Goal: Contribute content

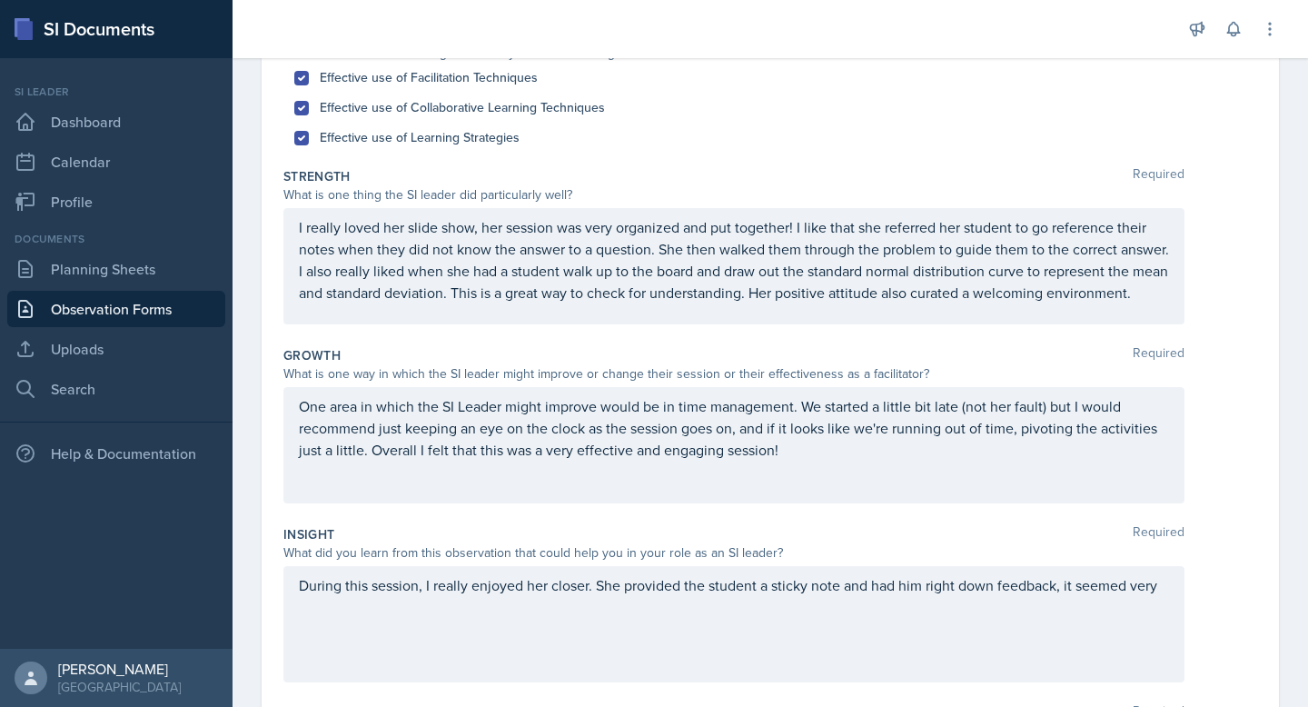
scroll to position [347, 0]
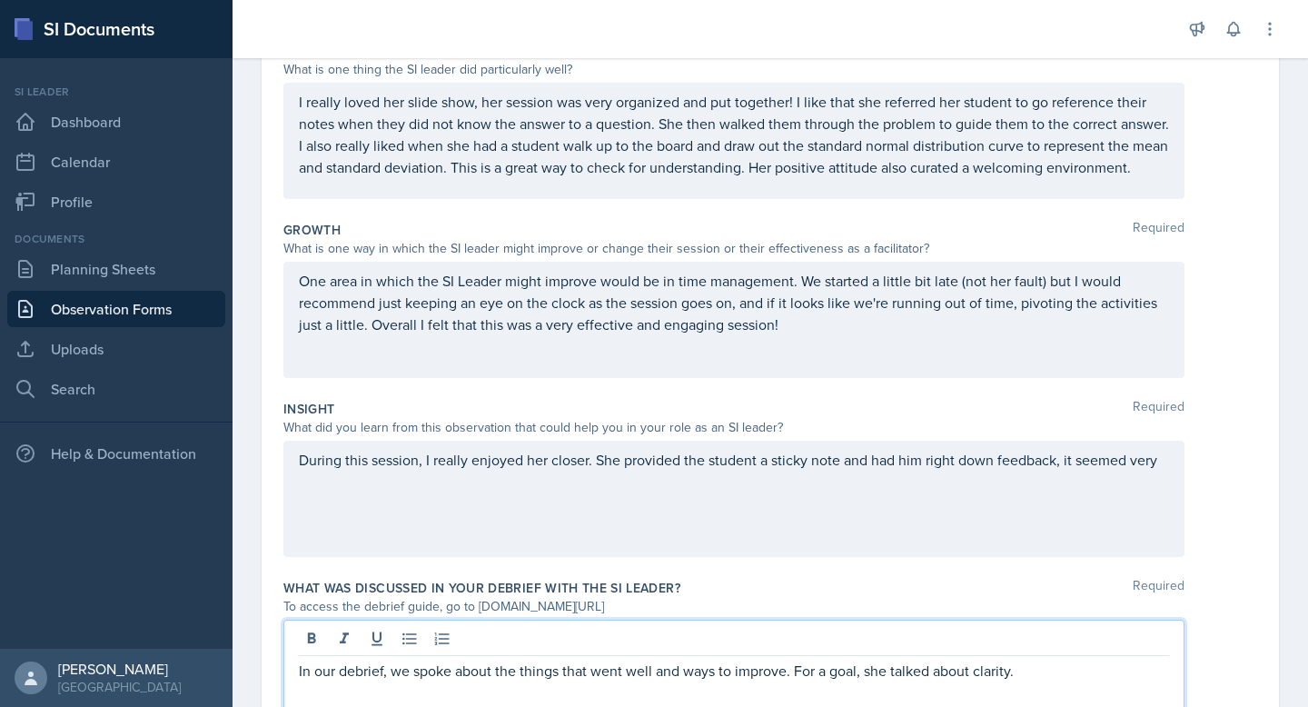
click at [806, 347] on div "One area in which the SI Leader might improve would be in time management. We s…" at bounding box center [733, 320] width 901 height 116
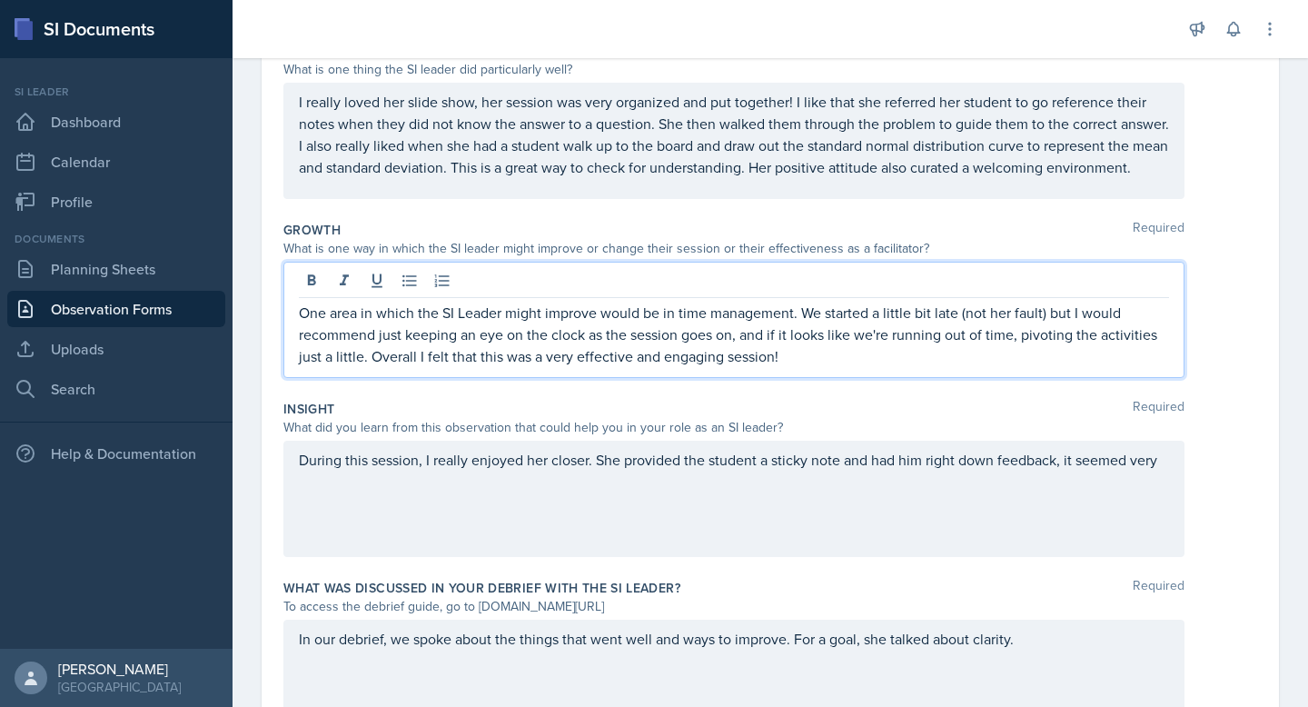
scroll to position [379, 0]
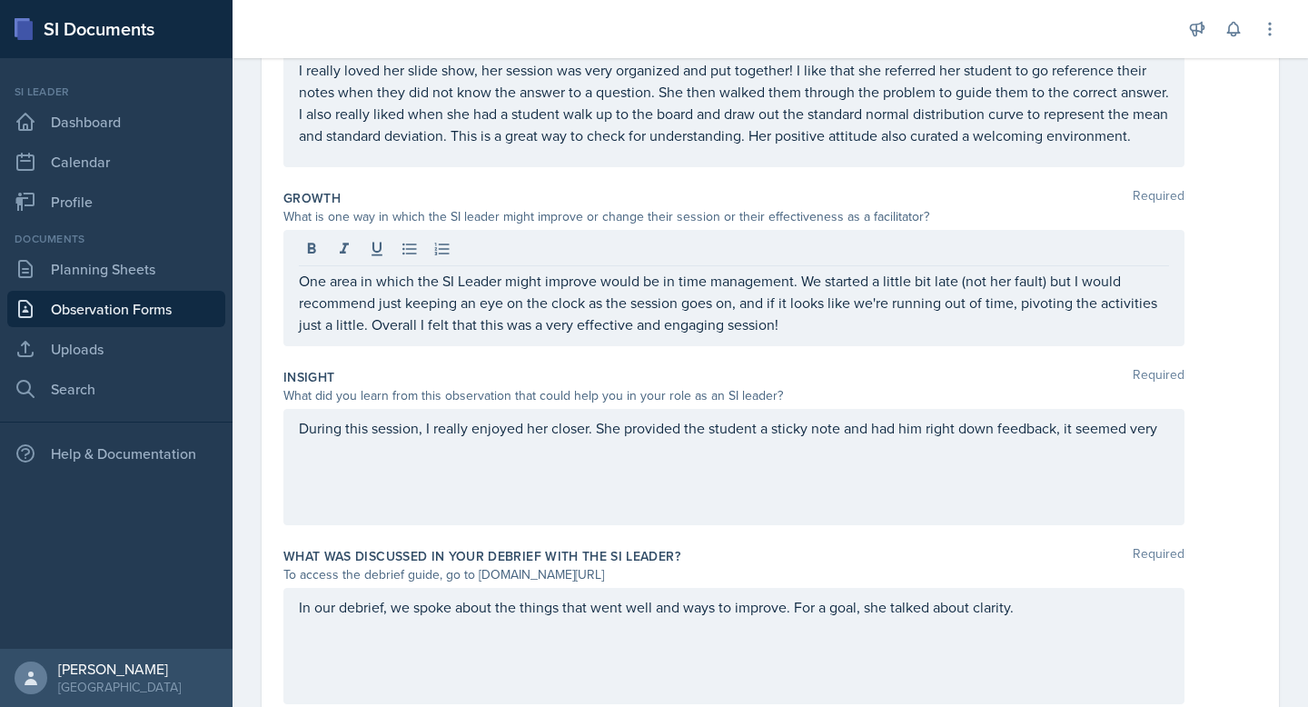
click at [801, 344] on div "One area in which the SI Leader might improve would be in time management. We s…" at bounding box center [733, 288] width 901 height 116
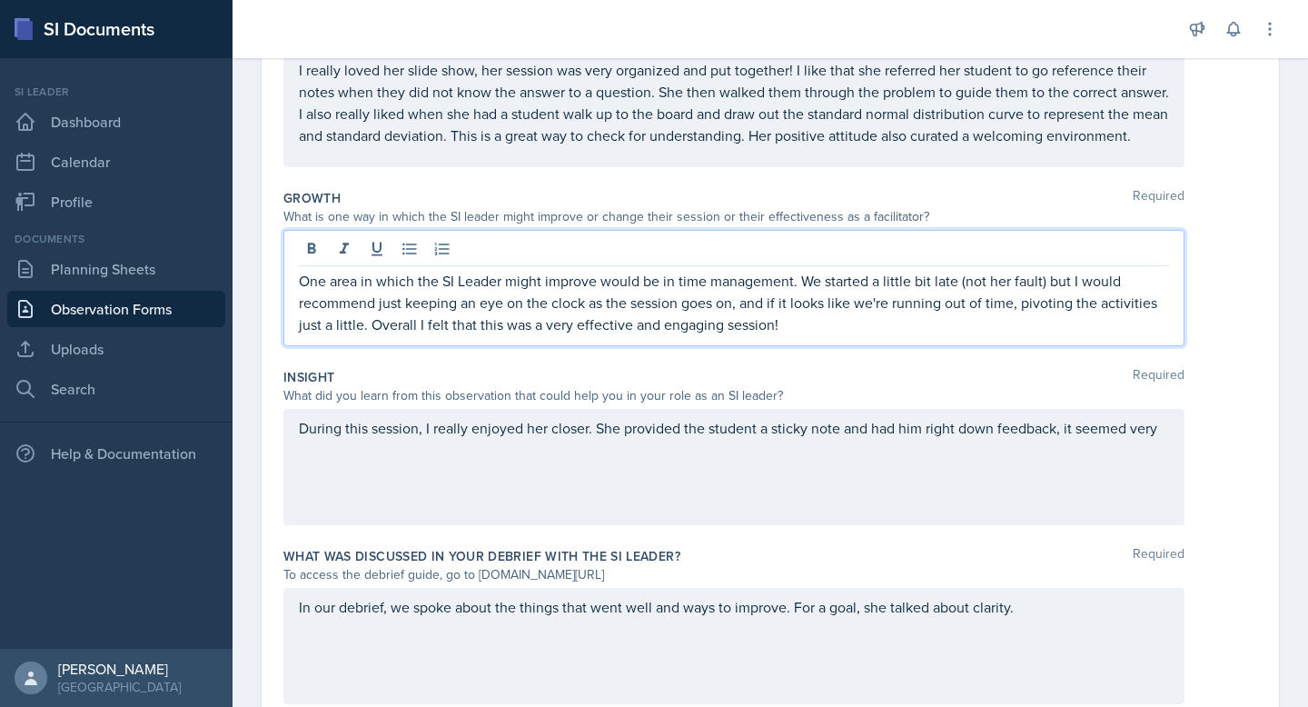
click at [787, 334] on p "One area in which the SI Leader might improve would be in time management. We s…" at bounding box center [734, 302] width 870 height 65
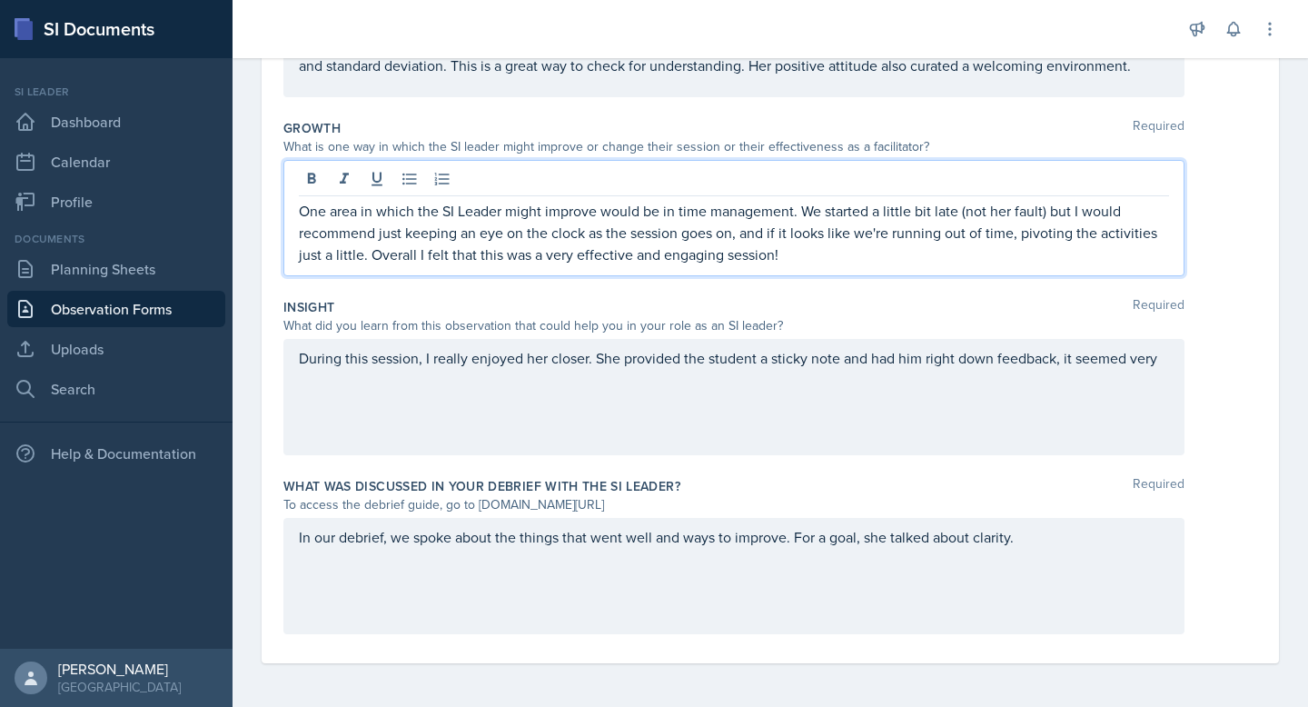
scroll to position [458, 0]
click at [1019, 547] on div "In our debrief, we spoke about the things that went well and ways to improve. F…" at bounding box center [733, 576] width 901 height 116
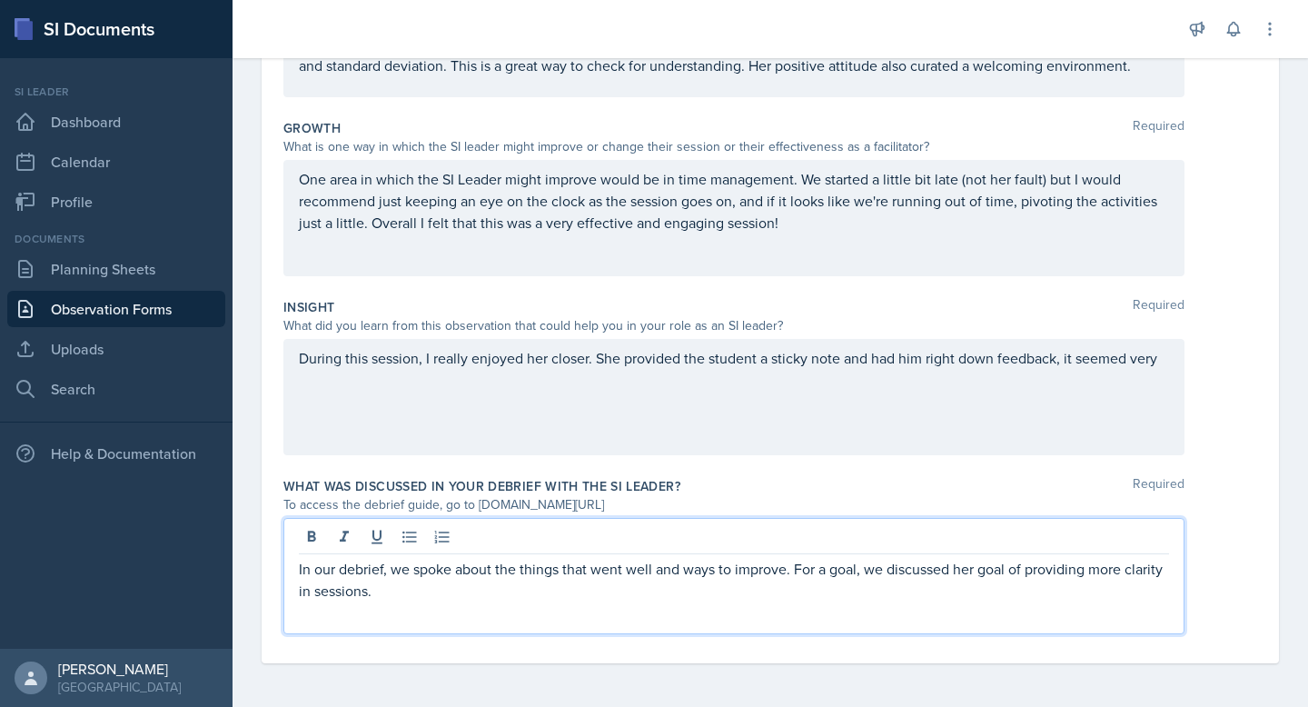
click at [1168, 356] on div "During this session, I really enjoyed her closer. She provided the student a st…" at bounding box center [733, 397] width 901 height 116
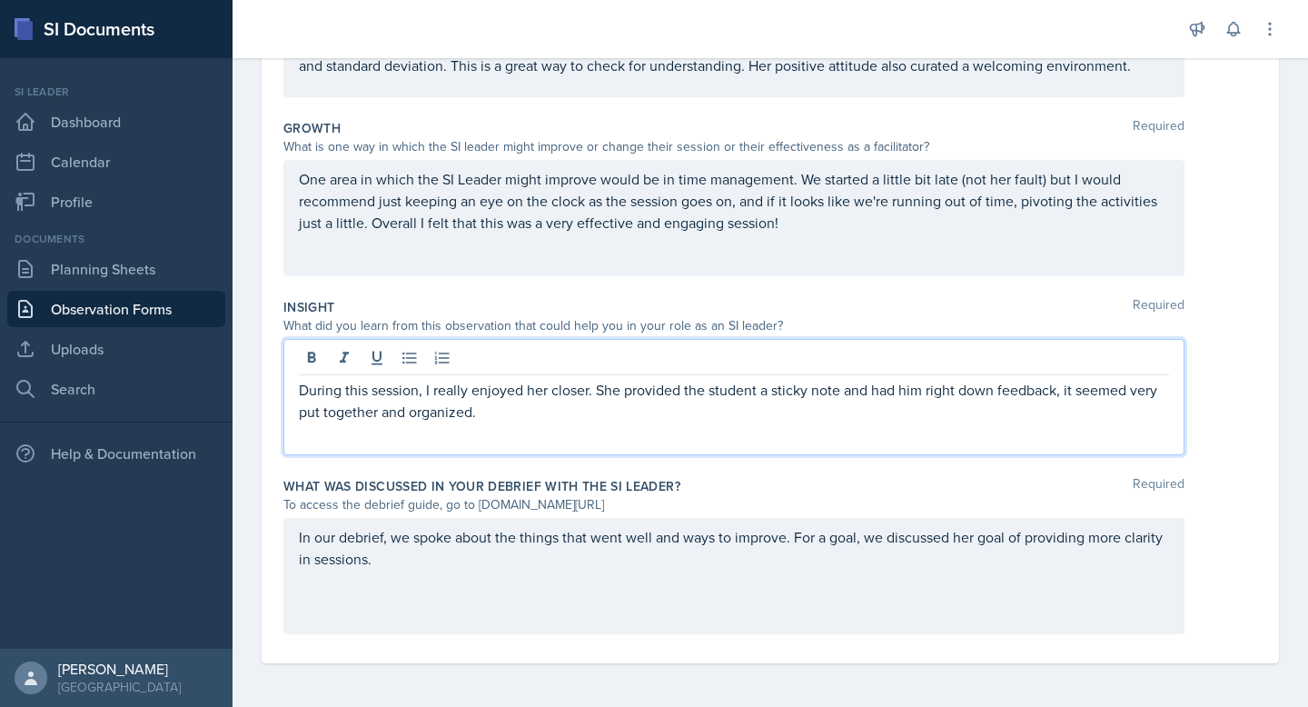
click at [537, 408] on p "During this session, I really enjoyed her closer. She provided the student a st…" at bounding box center [734, 401] width 870 height 44
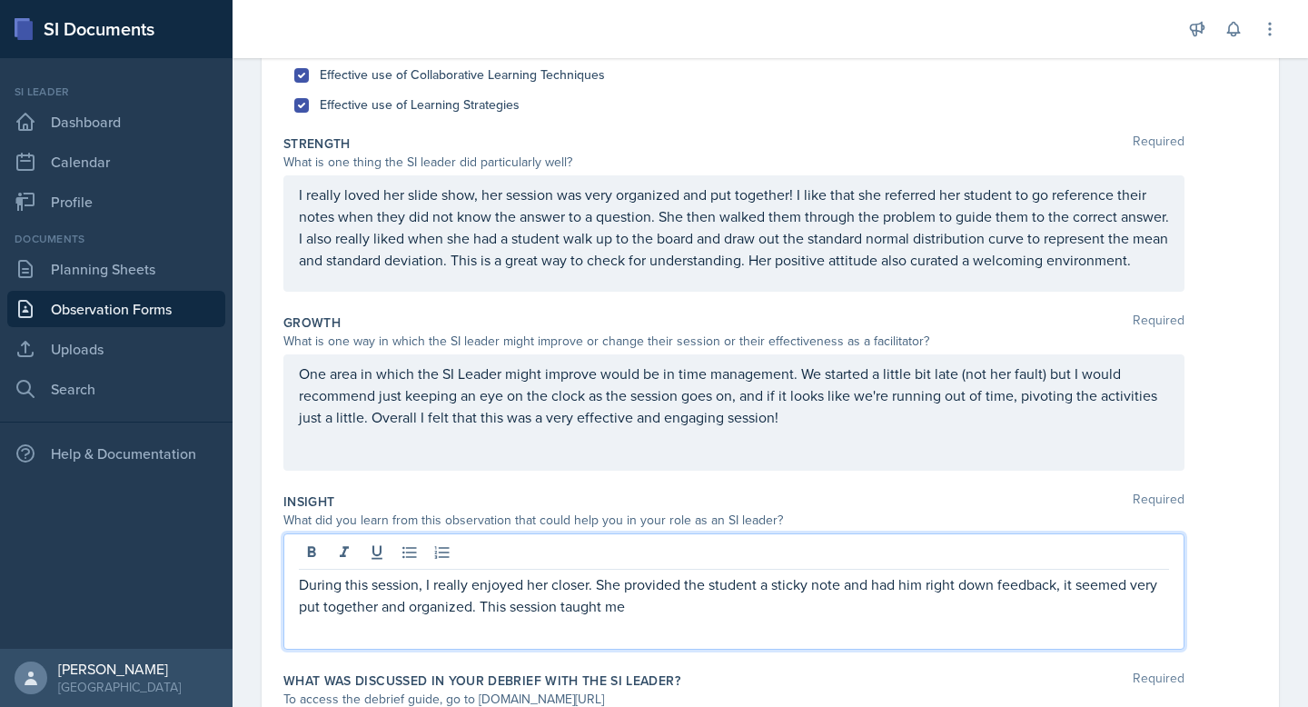
scroll to position [252, 0]
click at [792, 440] on div "One area in which the SI Leader might improve would be in time management. We s…" at bounding box center [733, 414] width 901 height 116
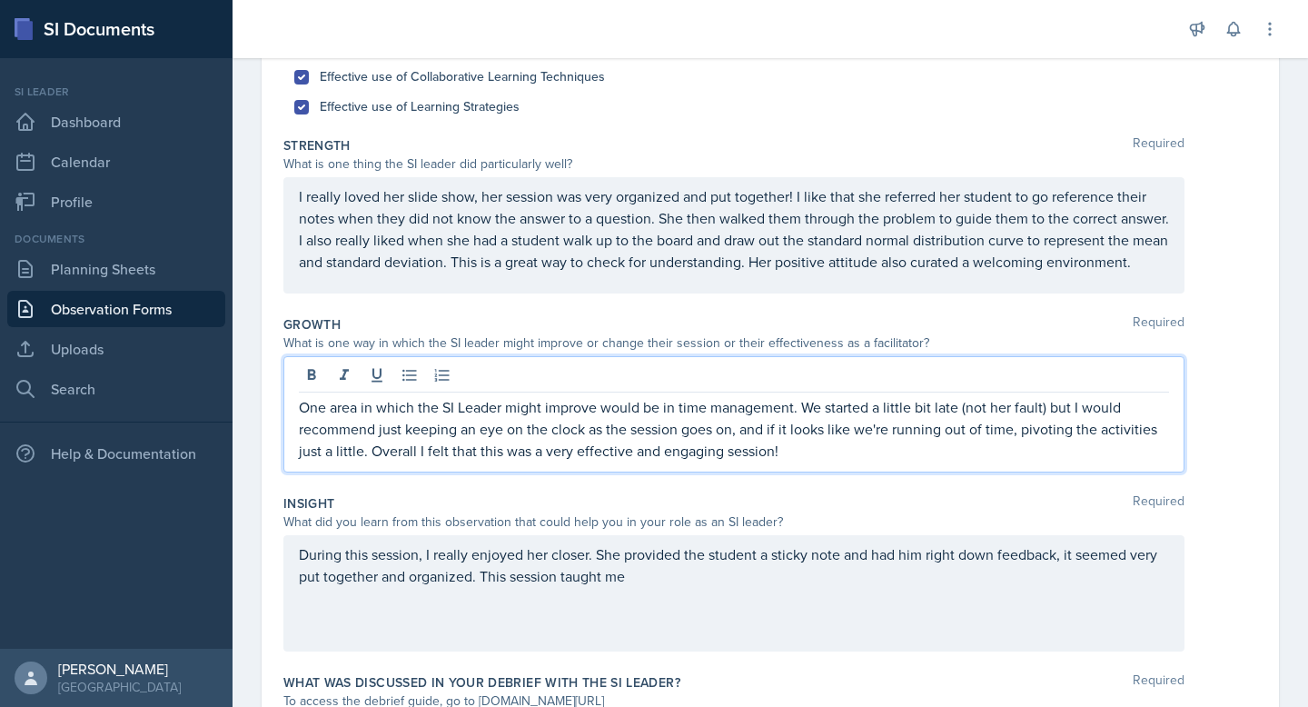
scroll to position [284, 0]
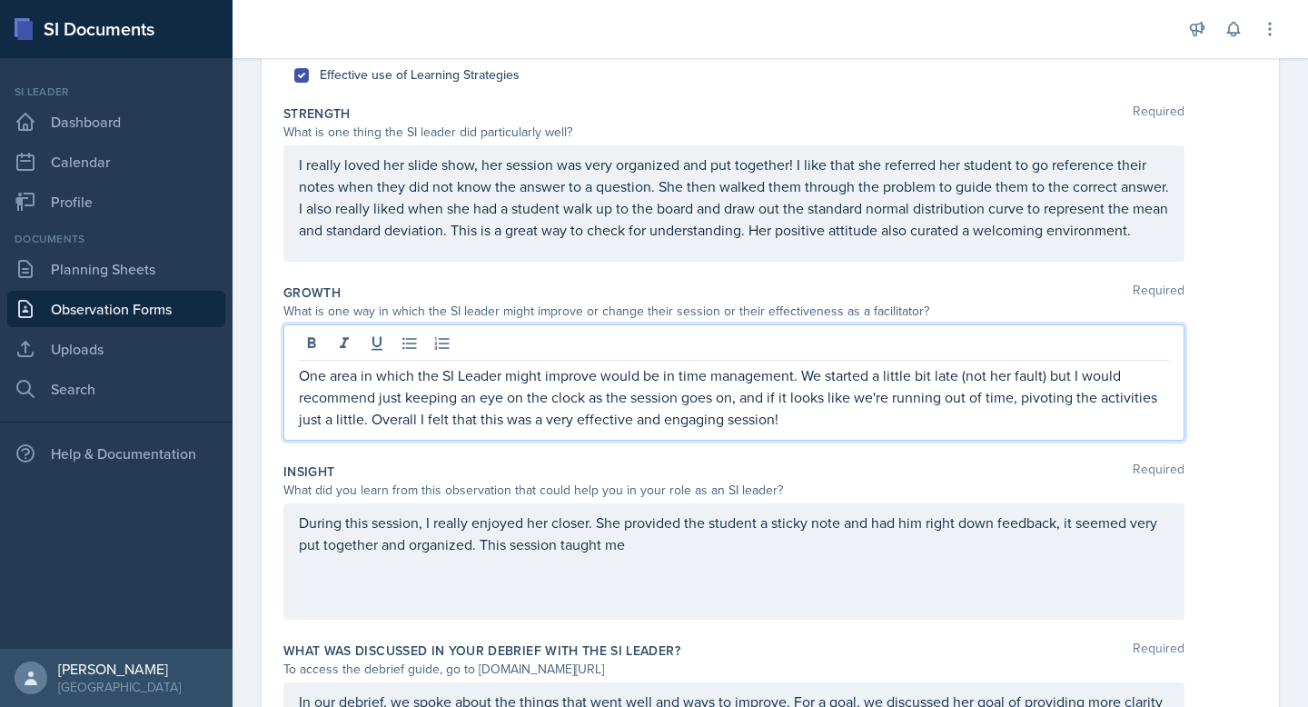
click at [699, 555] on p "During this session, I really enjoyed her closer. She provided the student a st…" at bounding box center [734, 533] width 870 height 44
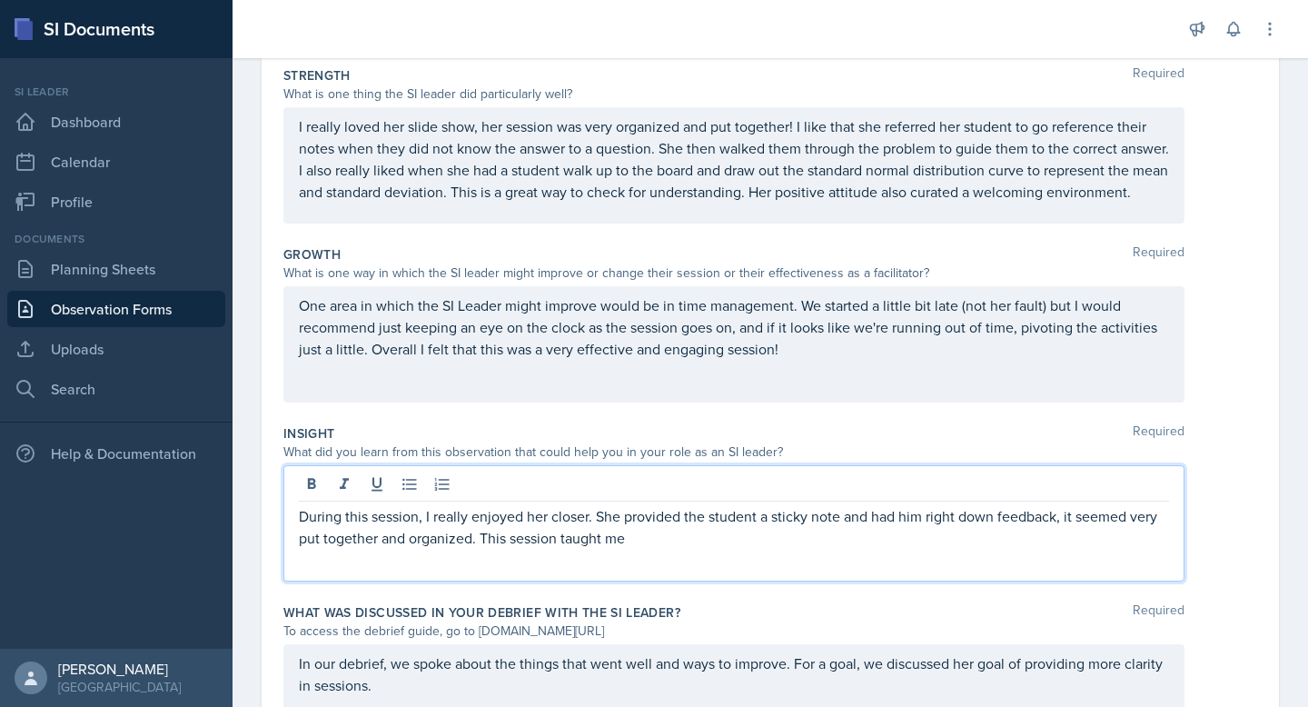
scroll to position [0, 0]
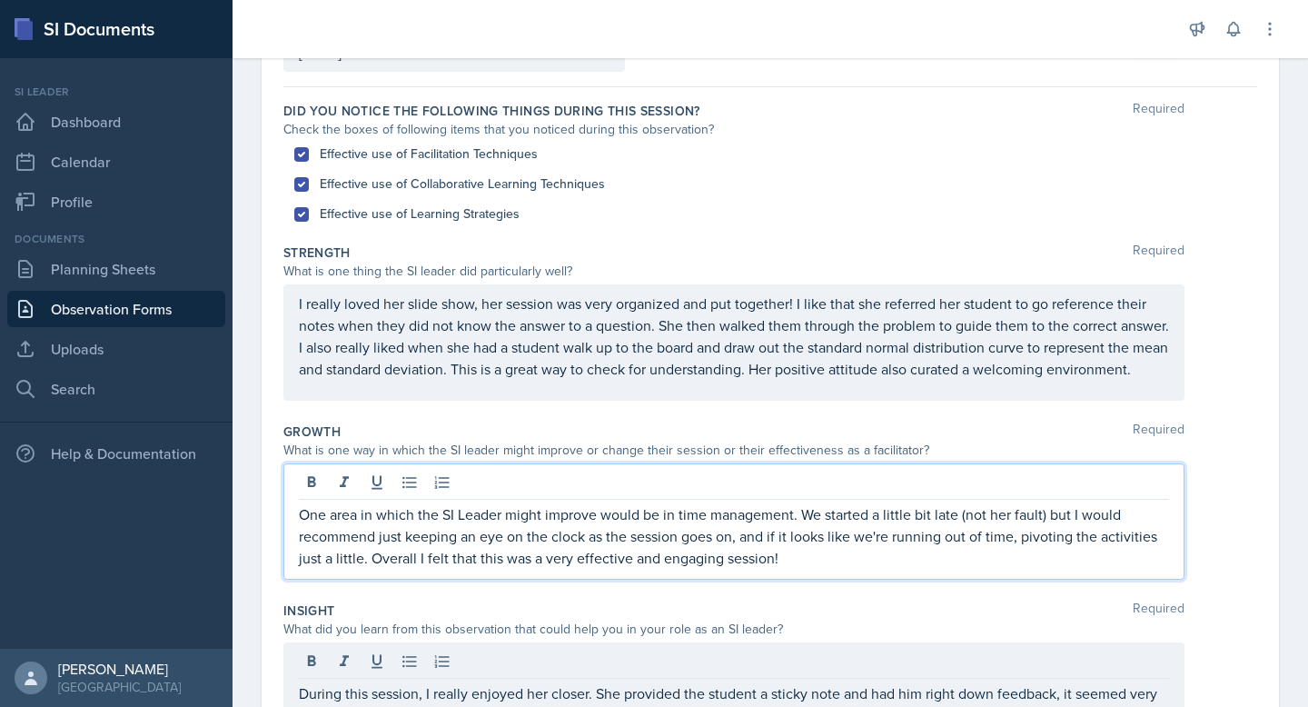
click at [805, 569] on p "One area in which the SI Leader might improve would be in time management. We s…" at bounding box center [734, 535] width 870 height 65
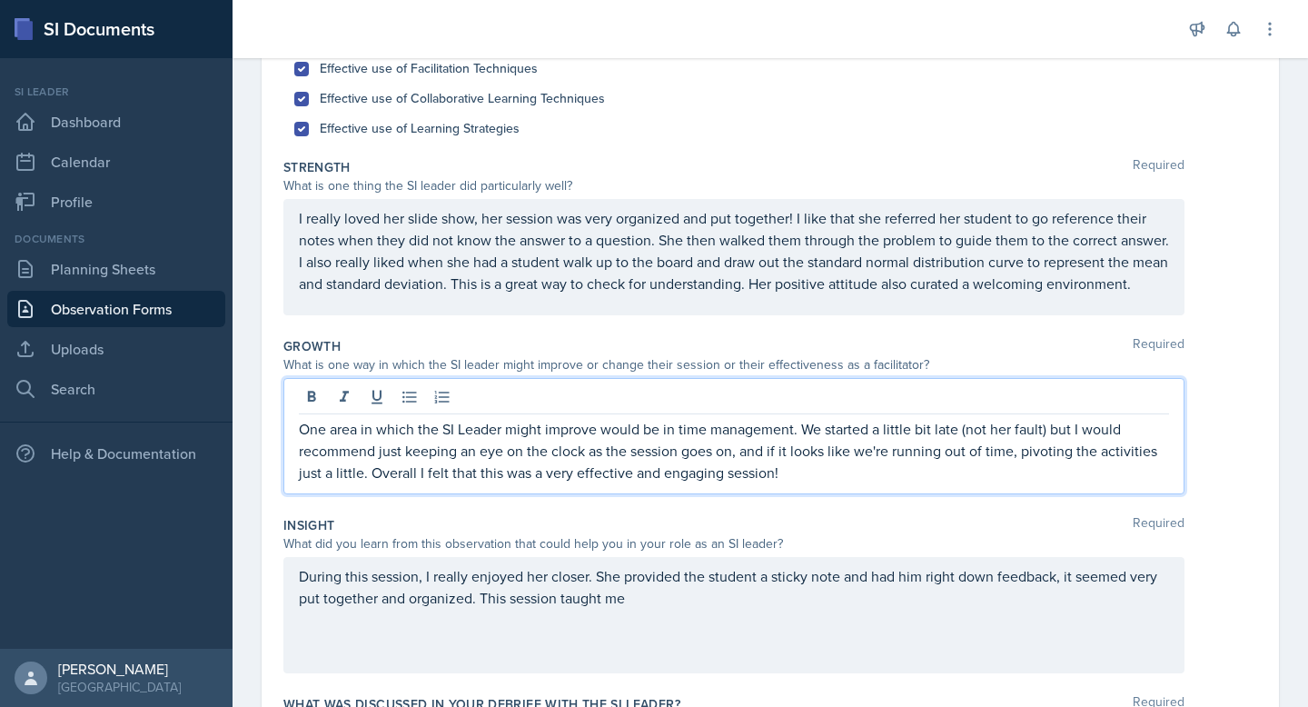
scroll to position [262, 0]
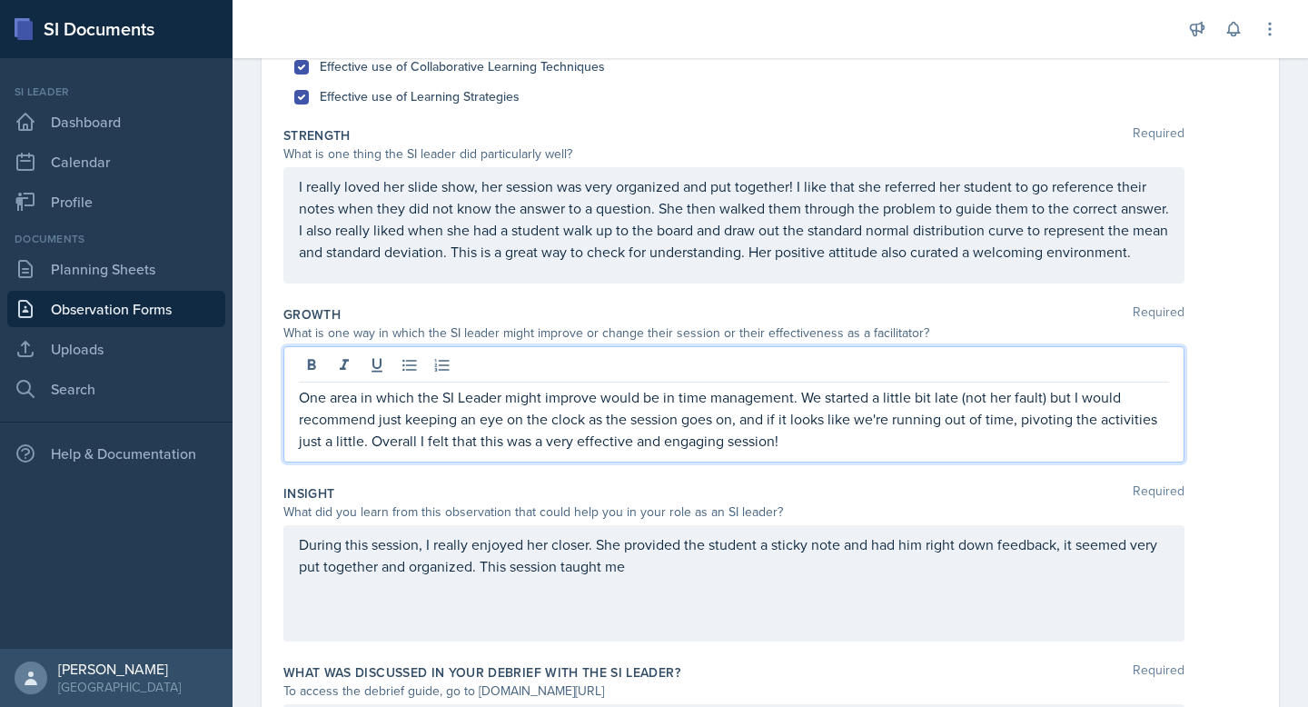
click at [665, 577] on p "During this session, I really enjoyed her closer. She provided the student a st…" at bounding box center [734, 555] width 870 height 44
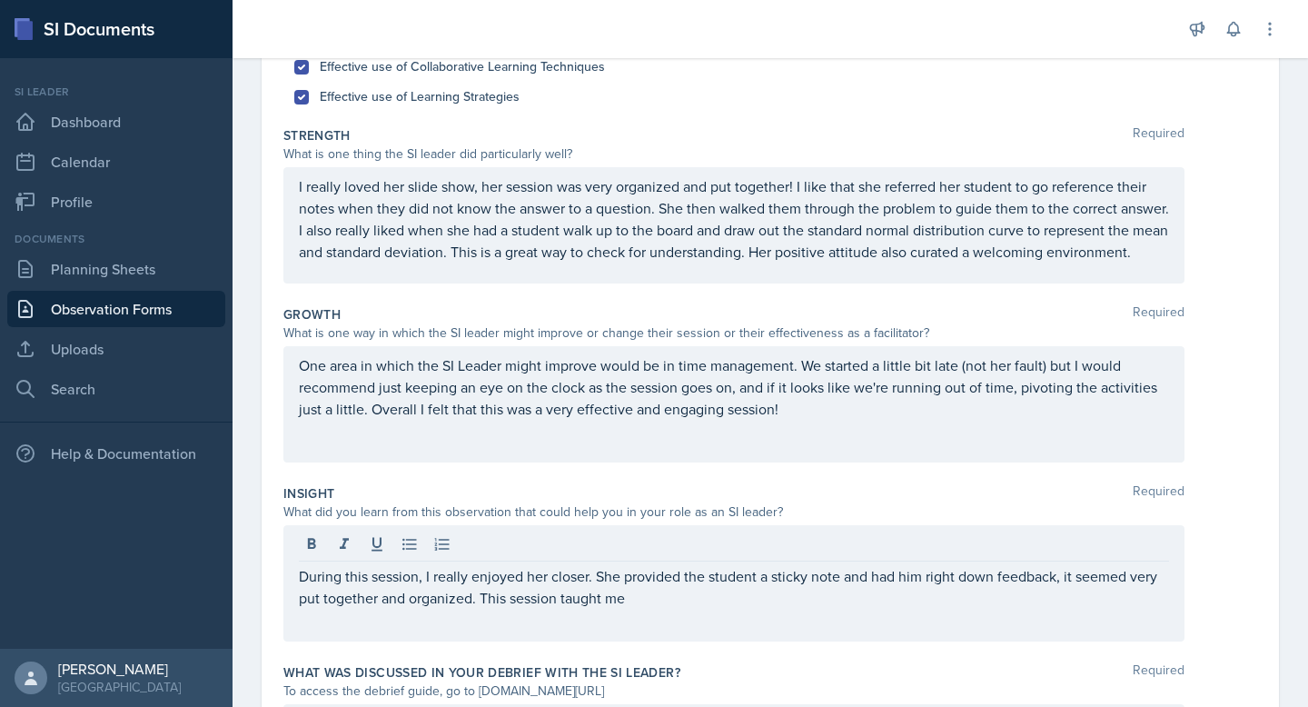
click at [669, 502] on div "Insight Required" at bounding box center [770, 493] width 974 height 18
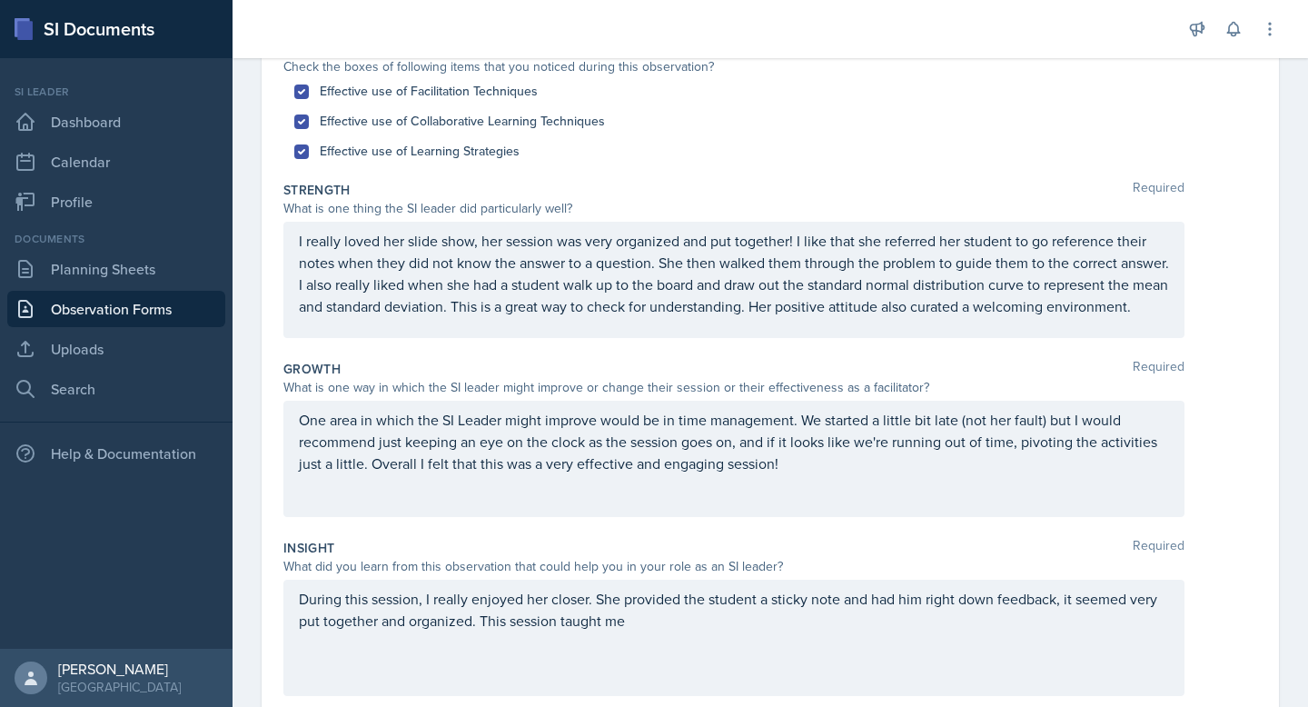
scroll to position [232, 0]
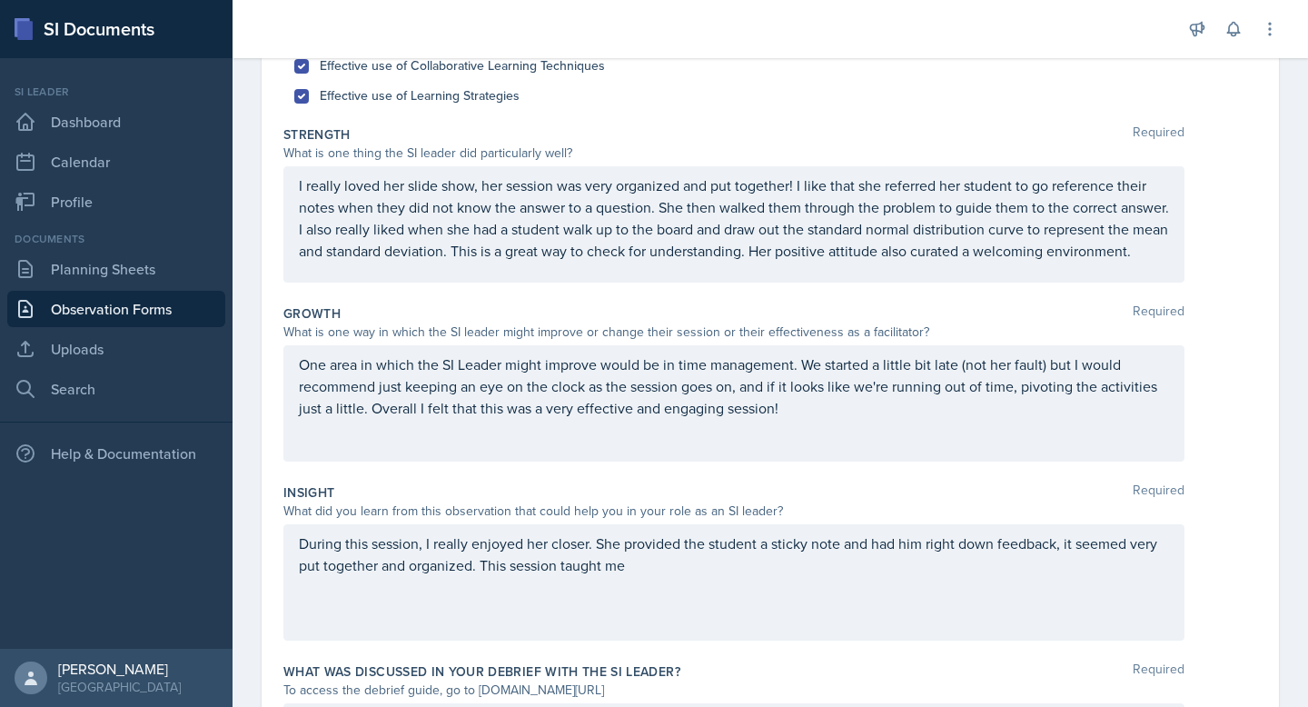
click at [687, 576] on p "During this session, I really enjoyed her closer. She provided the student a st…" at bounding box center [734, 554] width 870 height 44
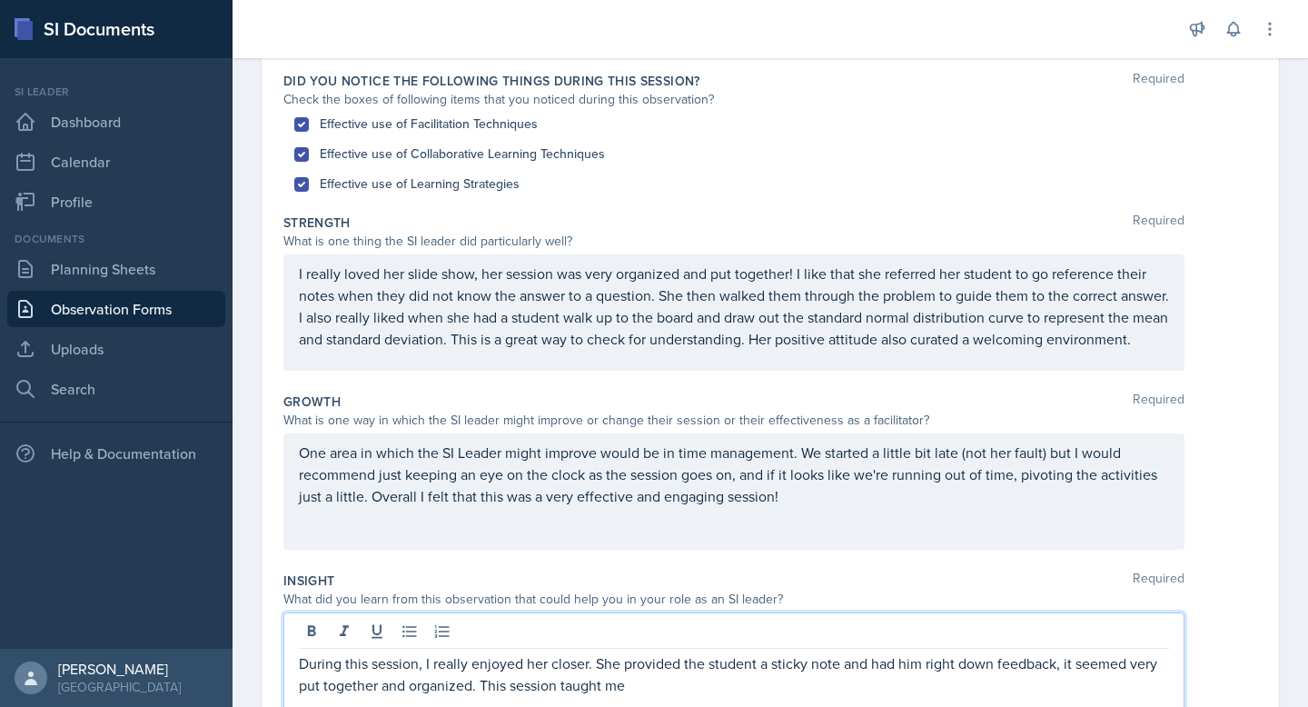
scroll to position [211, 0]
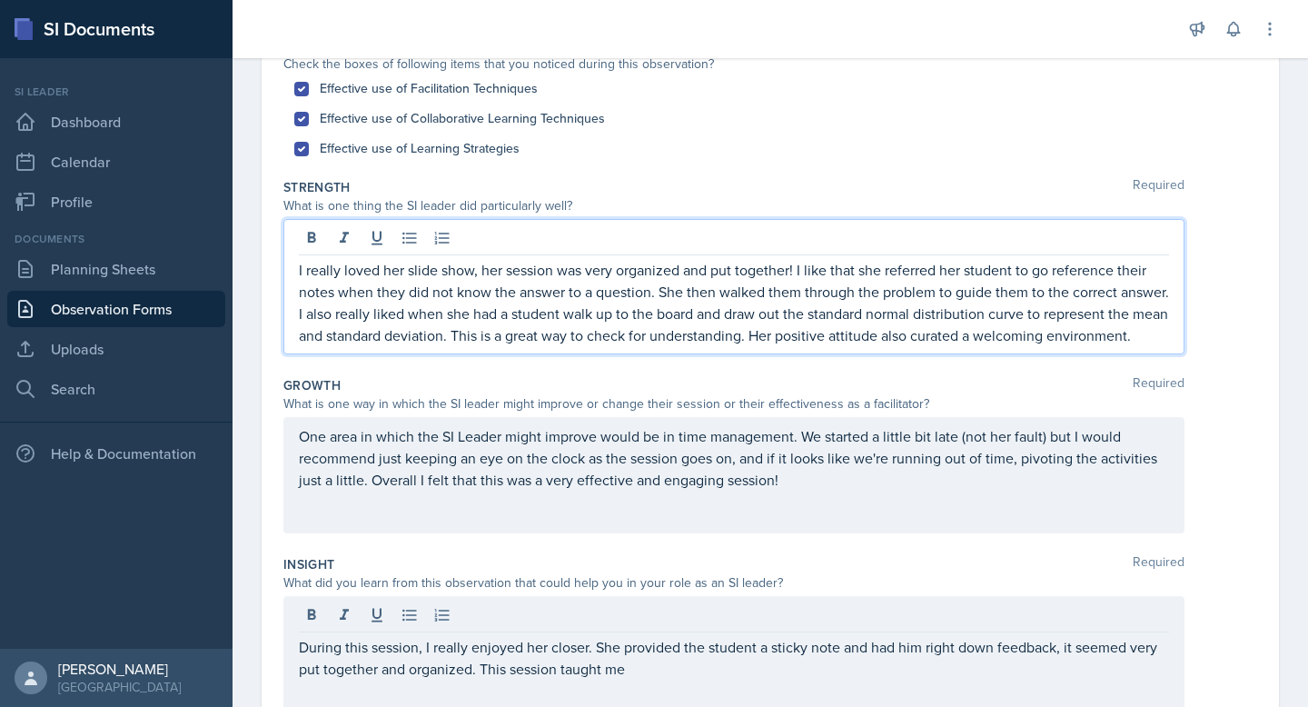
click at [762, 335] on p "I really loved her slide show, her session was very organized and put together!…" at bounding box center [734, 302] width 870 height 87
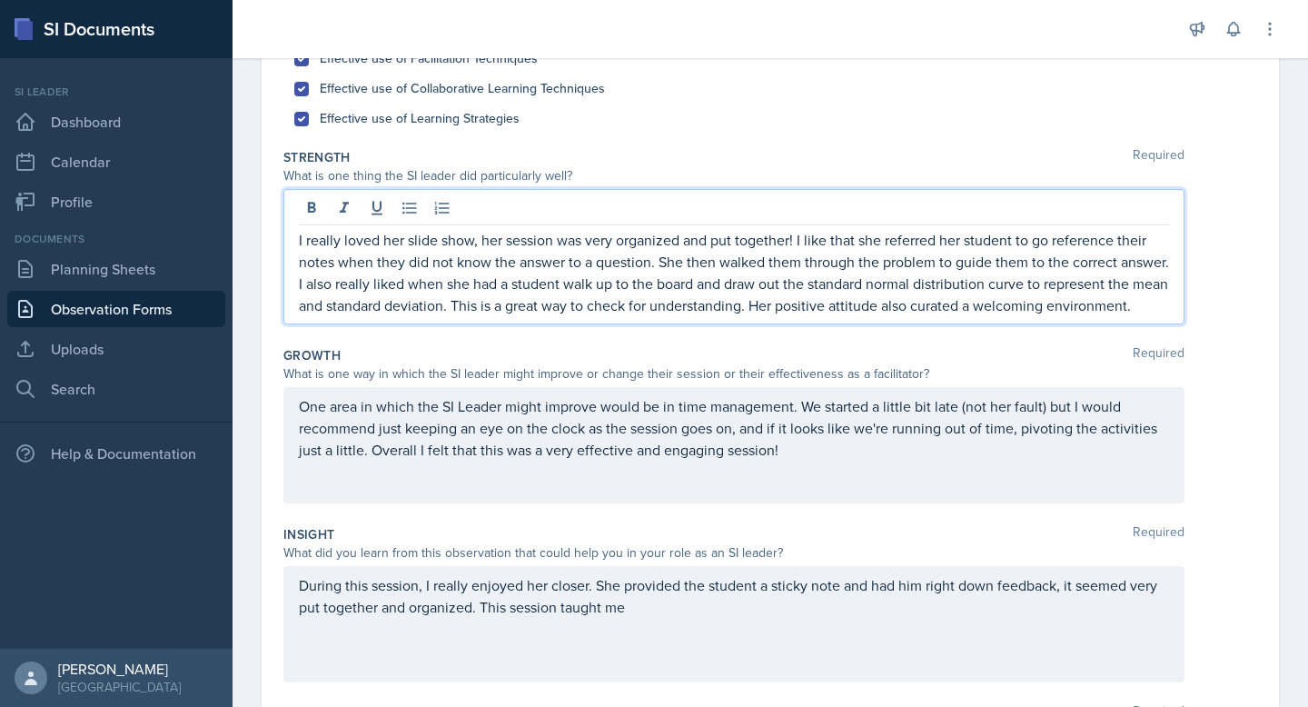
scroll to position [258, 0]
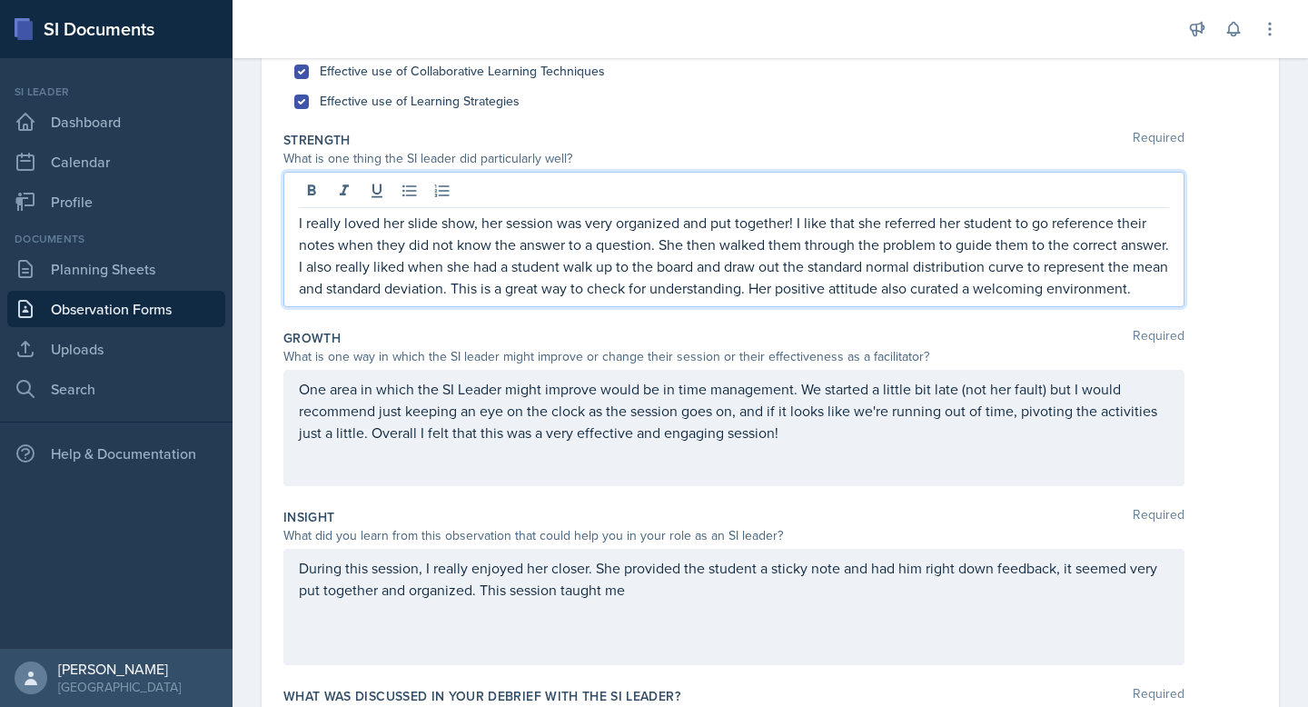
click at [1136, 297] on p "I really loved her slide show, her session was very organized and put together!…" at bounding box center [734, 255] width 870 height 87
